Goal: Task Accomplishment & Management: Manage account settings

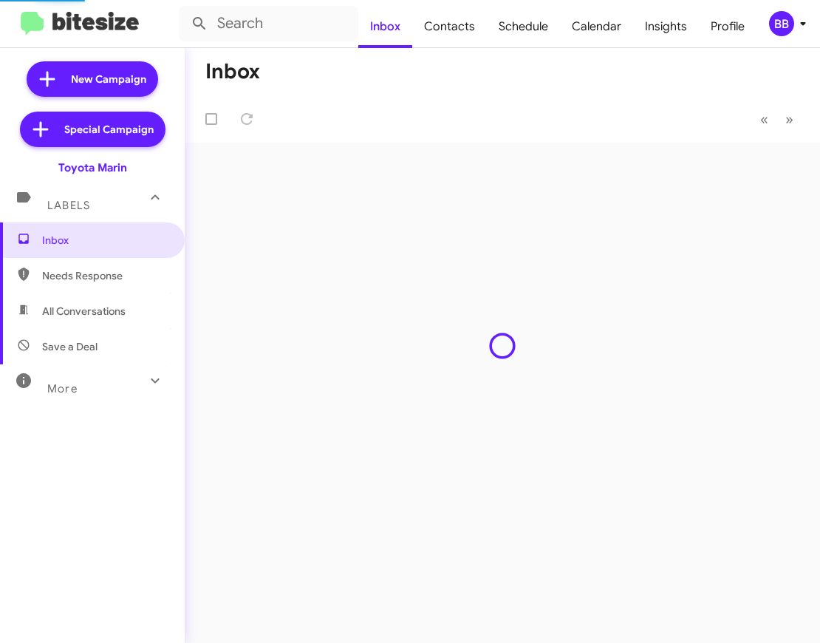
click at [793, 17] on span "BB" at bounding box center [791, 23] width 44 height 25
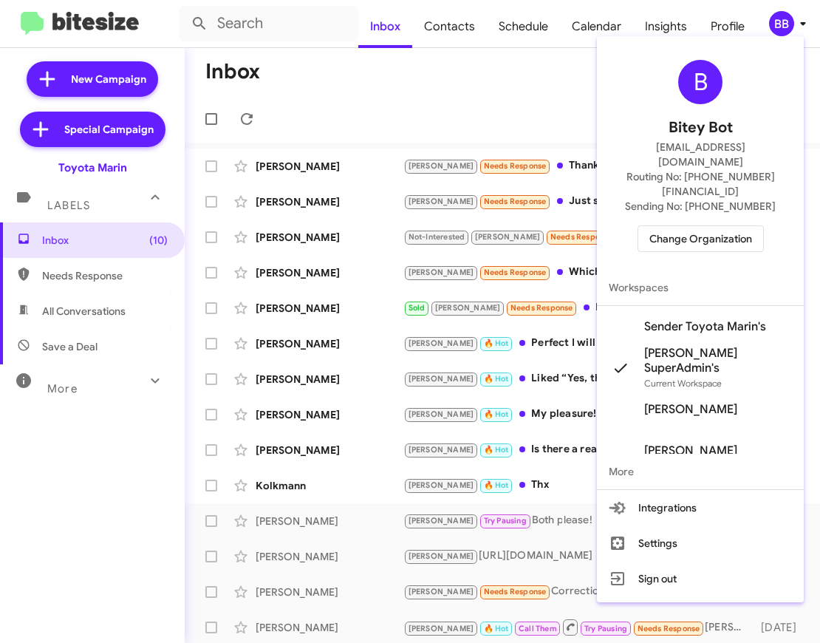
click at [713, 226] on span "Change Organization" at bounding box center [701, 238] width 103 height 25
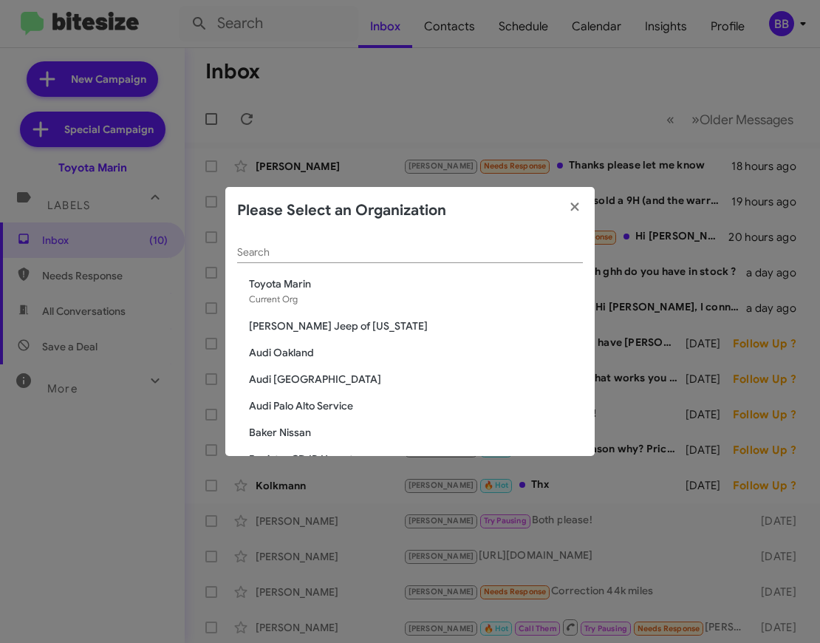
click at [326, 249] on input "Search" at bounding box center [410, 253] width 346 height 12
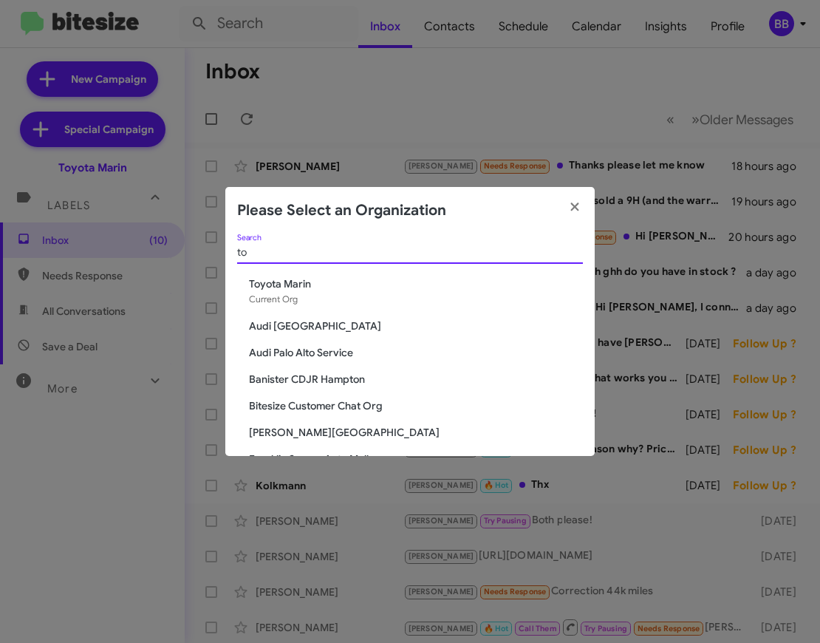
type input "t"
type input "j"
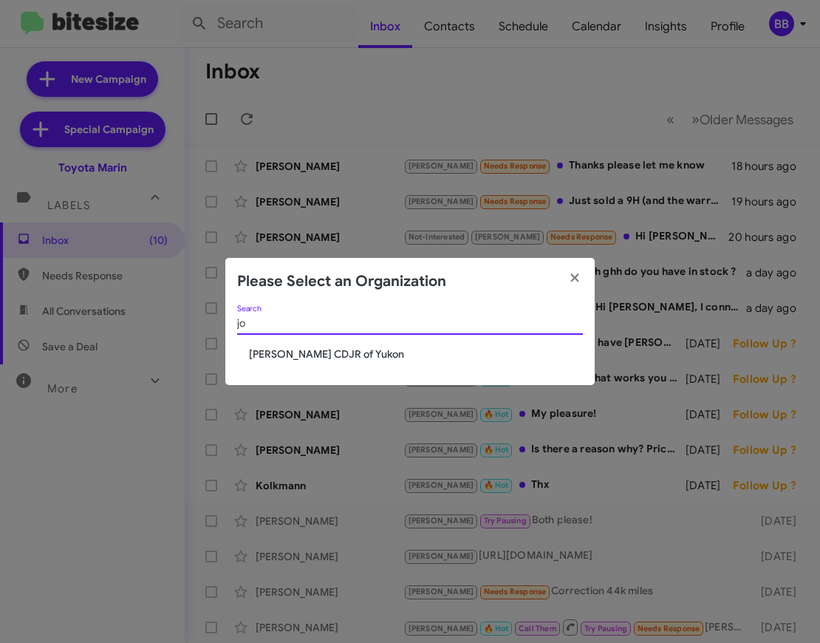
type input "j"
type input "mcgra"
click at [288, 354] on span "McGrath Elmhurst Toyota" at bounding box center [416, 354] width 334 height 15
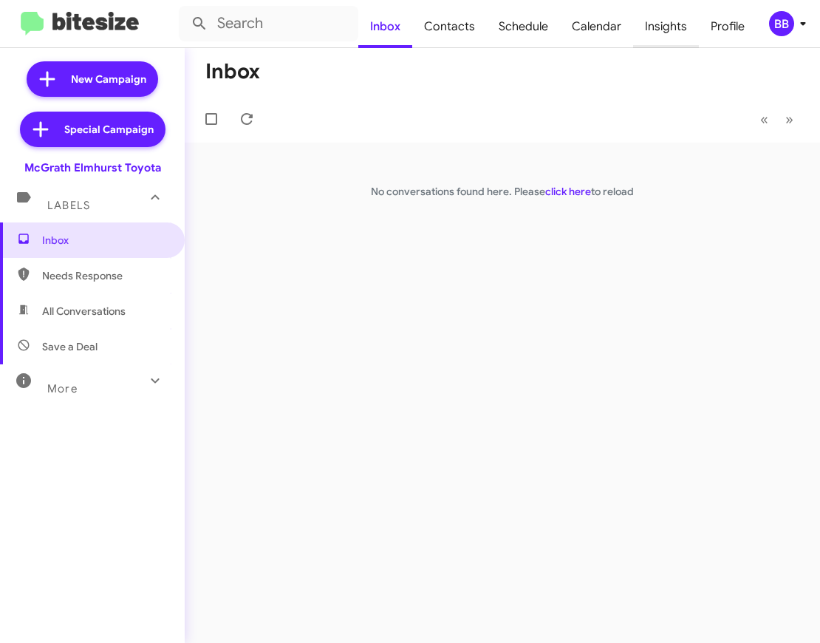
click at [658, 26] on span "Insights" at bounding box center [666, 26] width 66 height 43
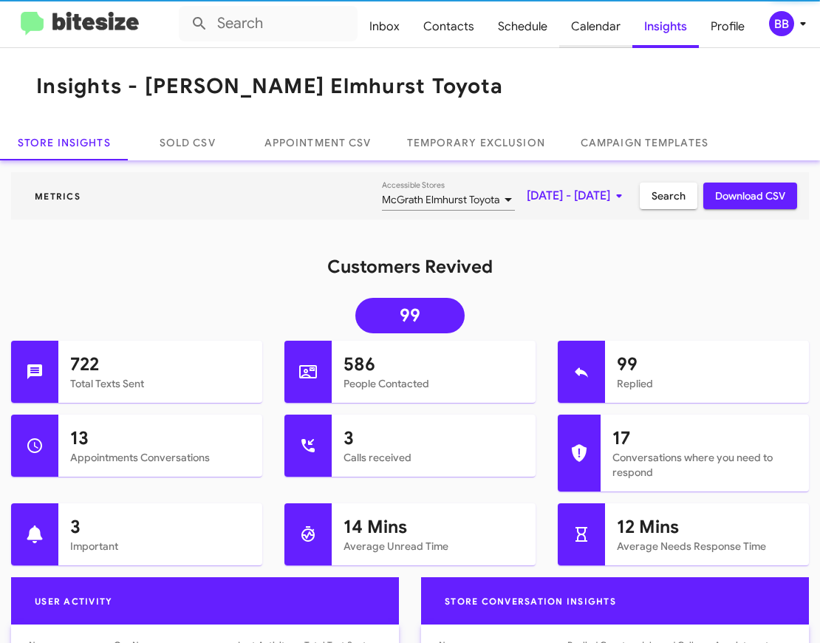
click at [594, 31] on span "Calendar" at bounding box center [596, 26] width 73 height 43
